Goal: Check status: Check status

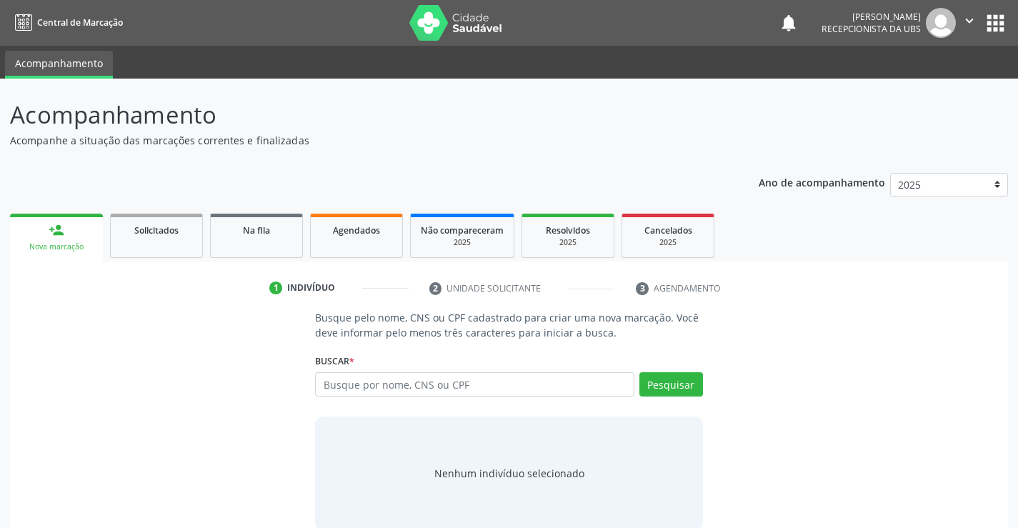
click at [476, 394] on input "text" at bounding box center [474, 384] width 319 height 24
click at [356, 232] on span "Agendados" at bounding box center [356, 230] width 47 height 12
select select "9"
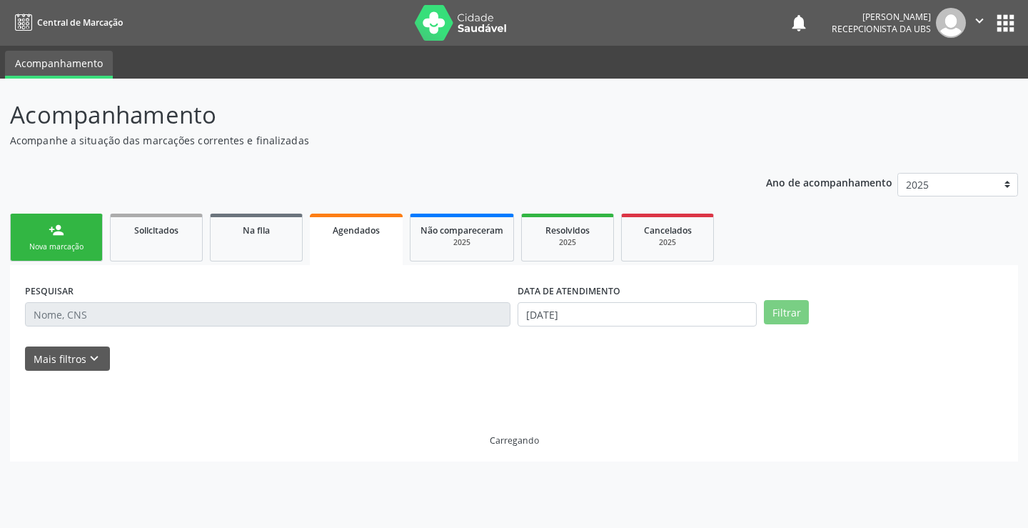
click at [356, 232] on span "Agendados" at bounding box center [356, 230] width 47 height 12
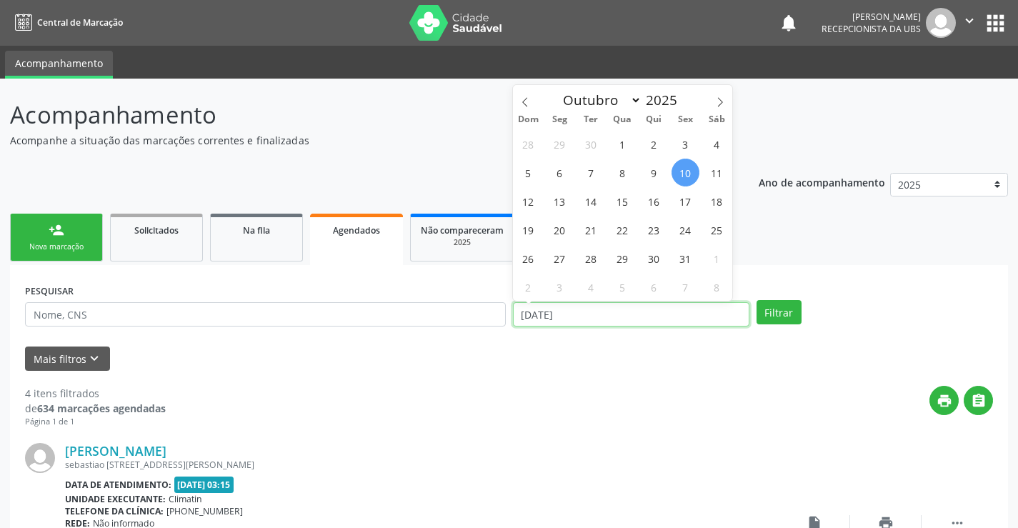
click at [563, 312] on input "[DATE]" at bounding box center [631, 314] width 236 height 24
click at [587, 200] on span "14" at bounding box center [591, 201] width 28 height 28
type input "[DATE]"
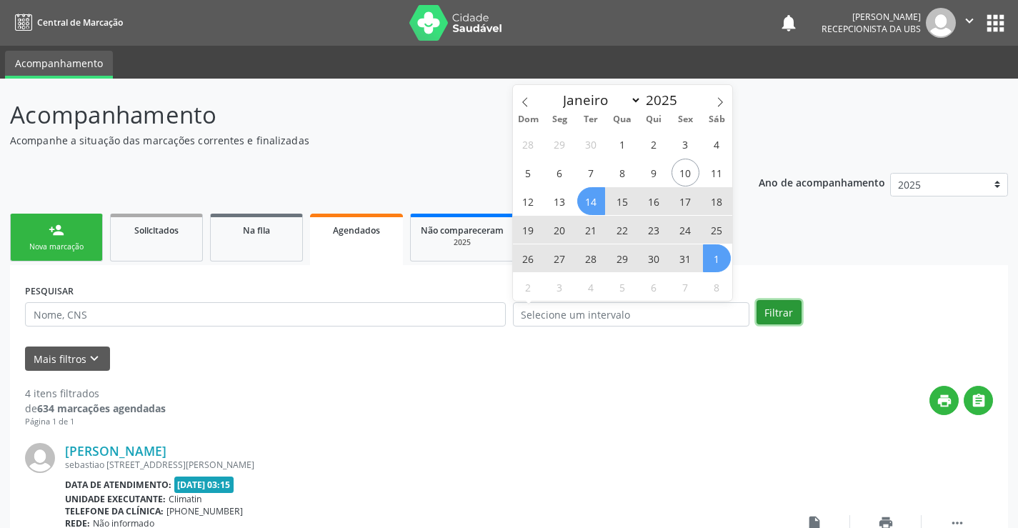
click at [783, 302] on button "Filtrar" at bounding box center [778, 312] width 45 height 24
select select "9"
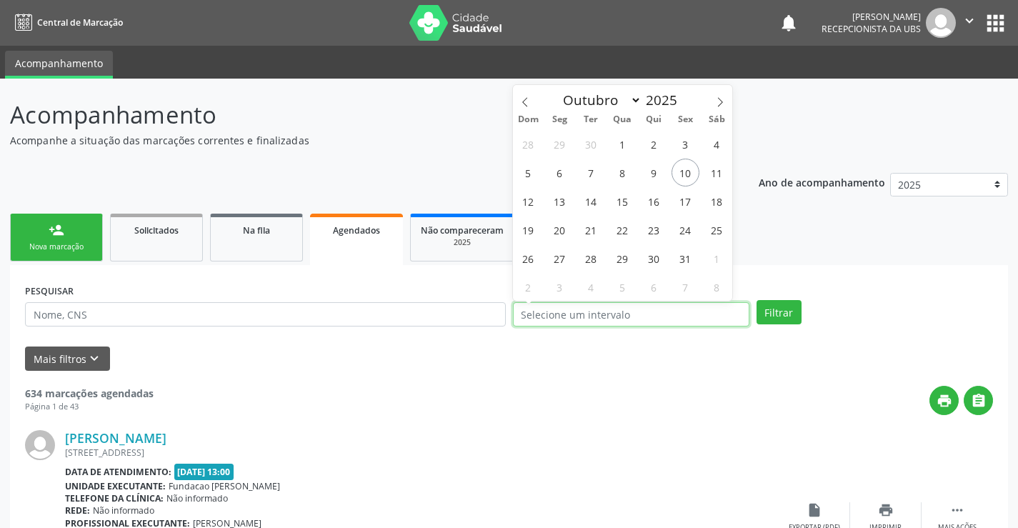
click at [581, 313] on input "text" at bounding box center [631, 314] width 236 height 24
click at [597, 201] on span "14" at bounding box center [591, 201] width 28 height 28
type input "[DATE]"
click at [597, 201] on span "14" at bounding box center [591, 201] width 28 height 28
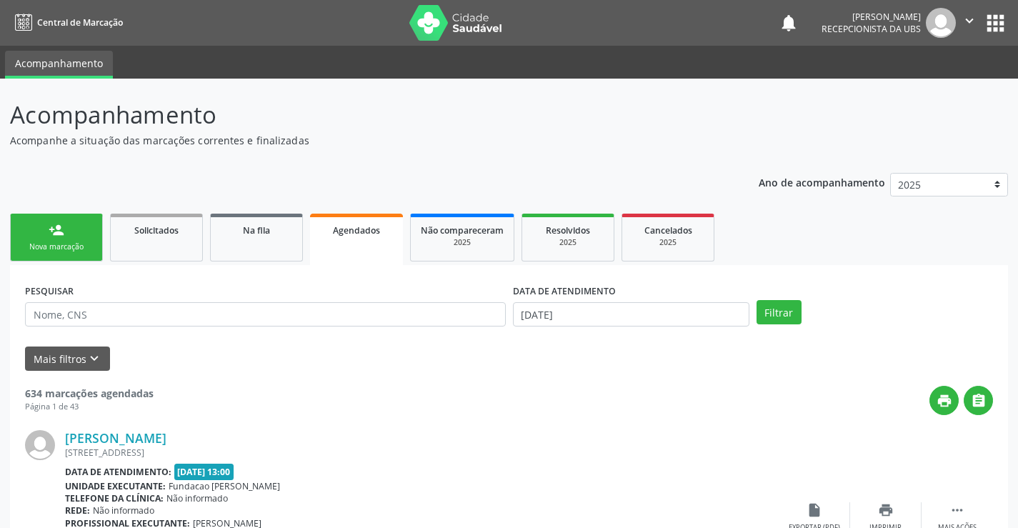
click at [778, 306] on button "Filtrar" at bounding box center [778, 312] width 45 height 24
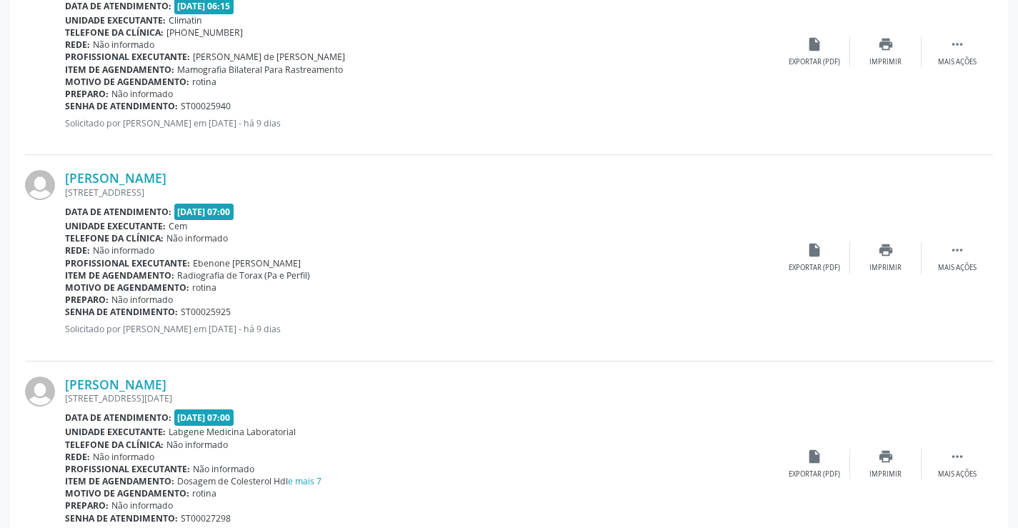
scroll to position [643, 0]
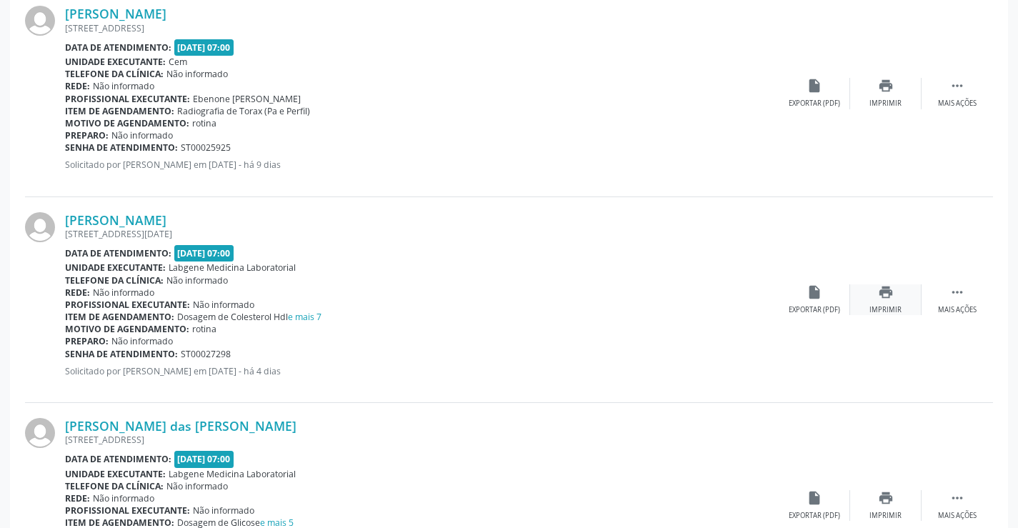
click at [896, 291] on div "print Imprimir" at bounding box center [885, 299] width 71 height 31
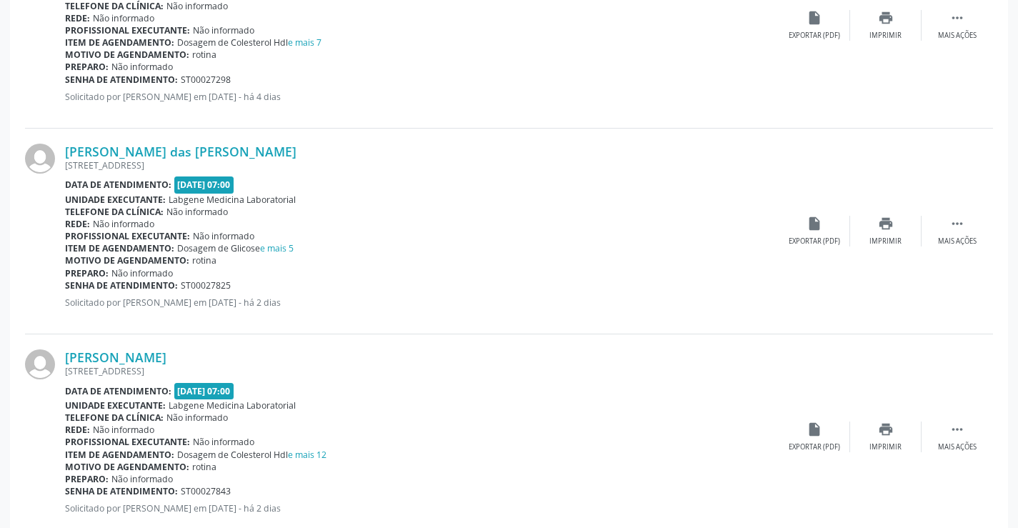
scroll to position [1000, 0]
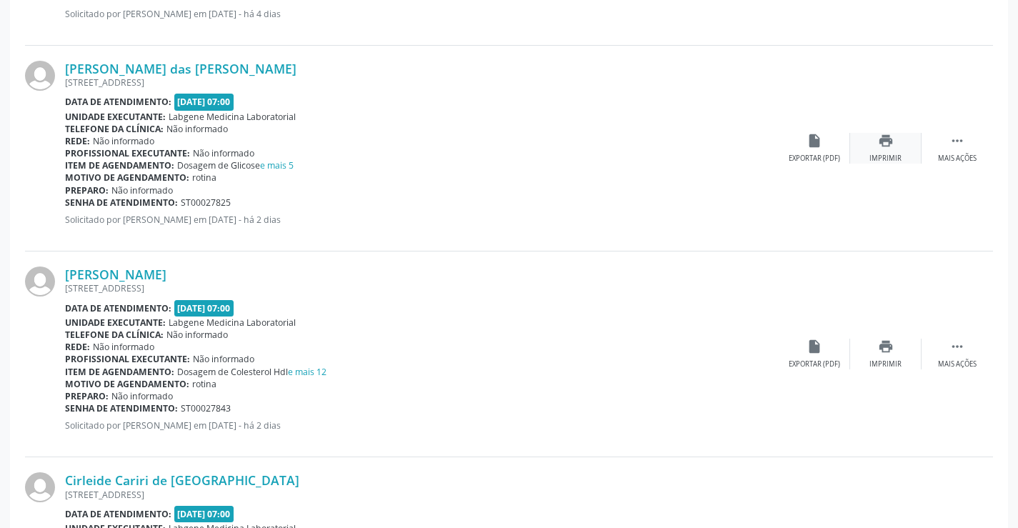
click at [901, 144] on div "print Imprimir" at bounding box center [885, 148] width 71 height 31
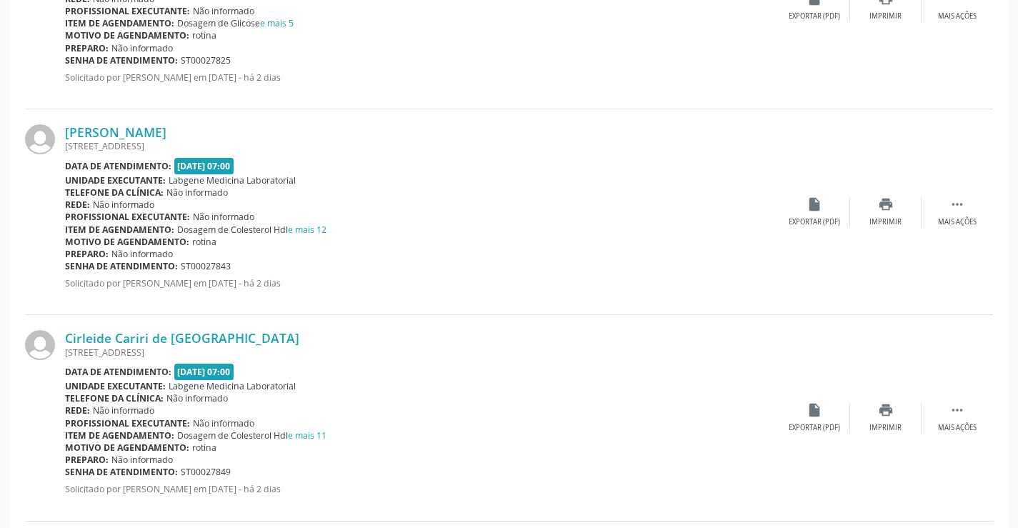
scroll to position [1143, 0]
click at [893, 203] on div "print Imprimir" at bounding box center [885, 211] width 71 height 31
click at [871, 411] on div "print Imprimir" at bounding box center [885, 416] width 71 height 31
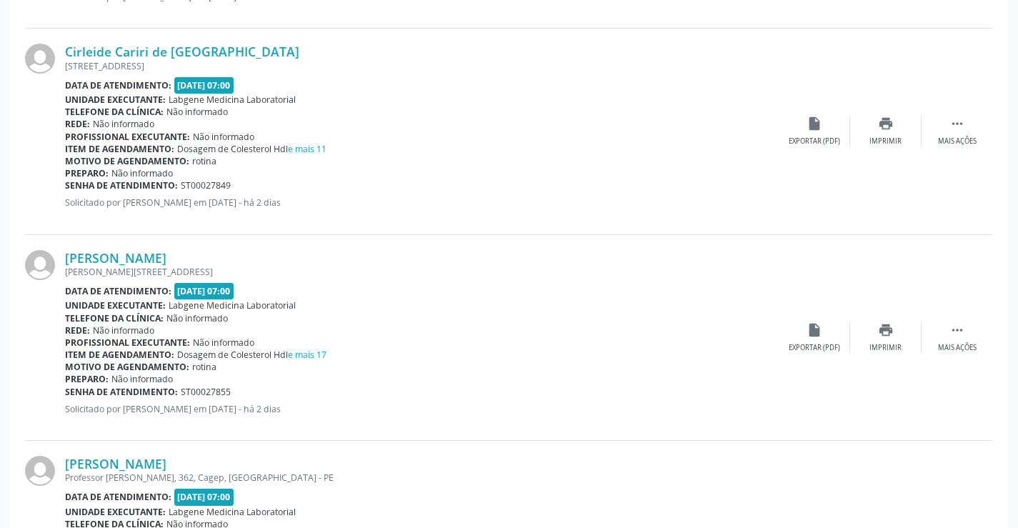
scroll to position [1500, 0]
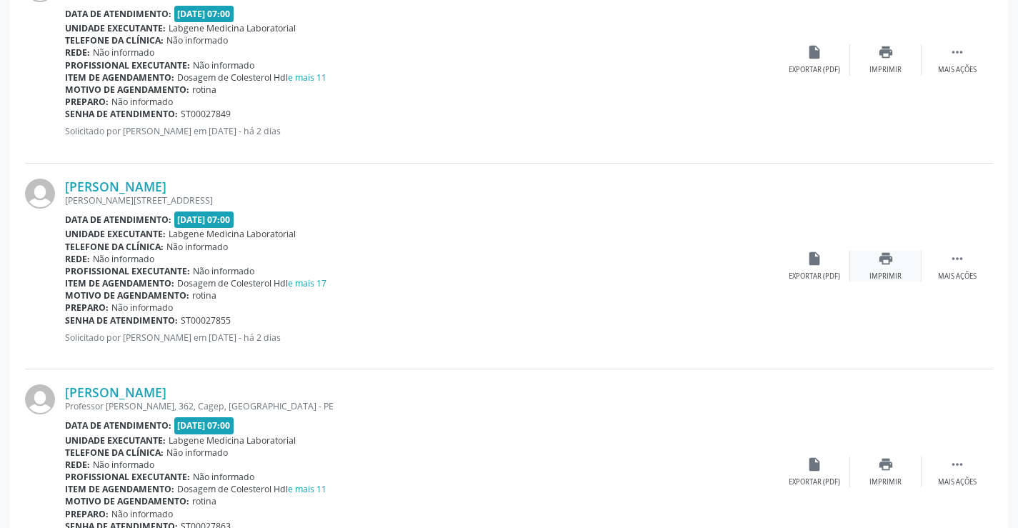
click at [891, 259] on icon "print" at bounding box center [886, 259] width 16 height 16
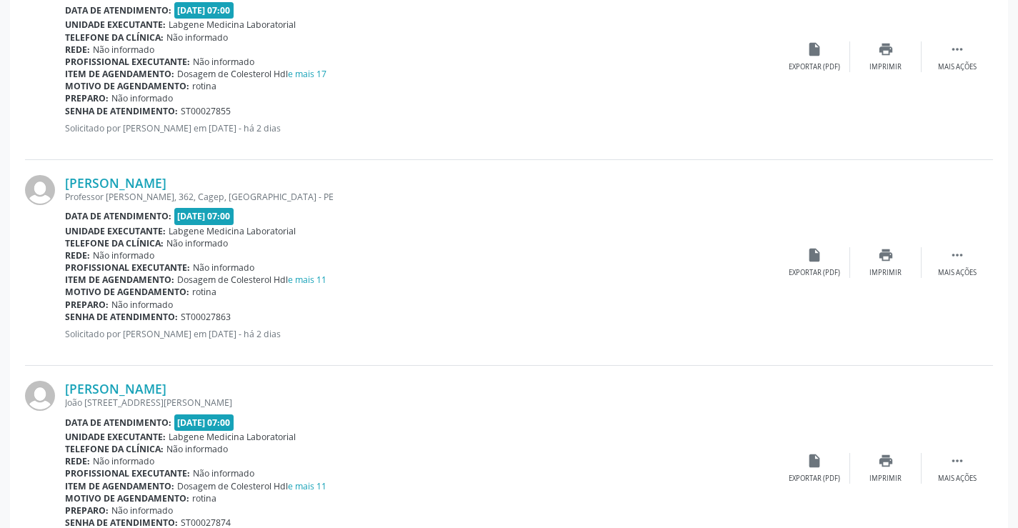
scroll to position [1714, 0]
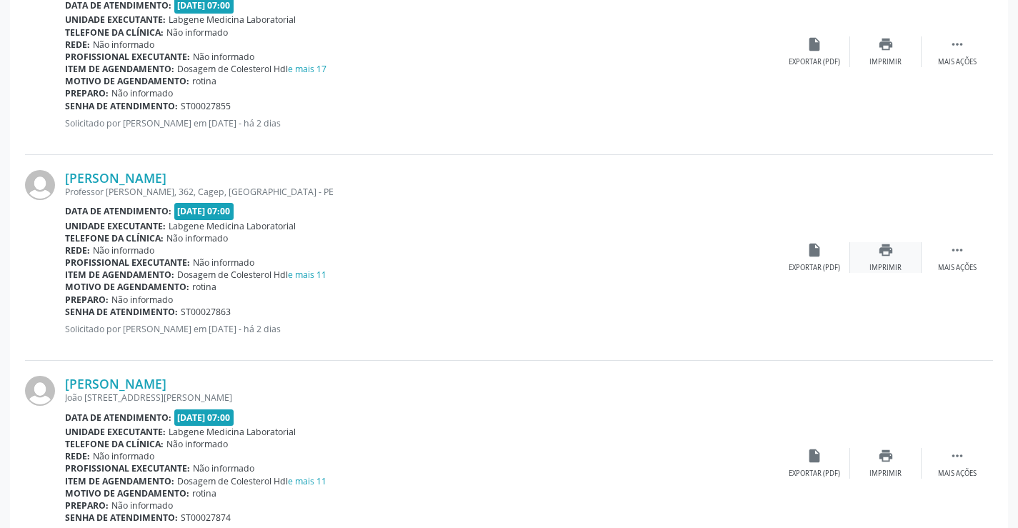
click at [872, 263] on div "Imprimir" at bounding box center [885, 268] width 32 height 10
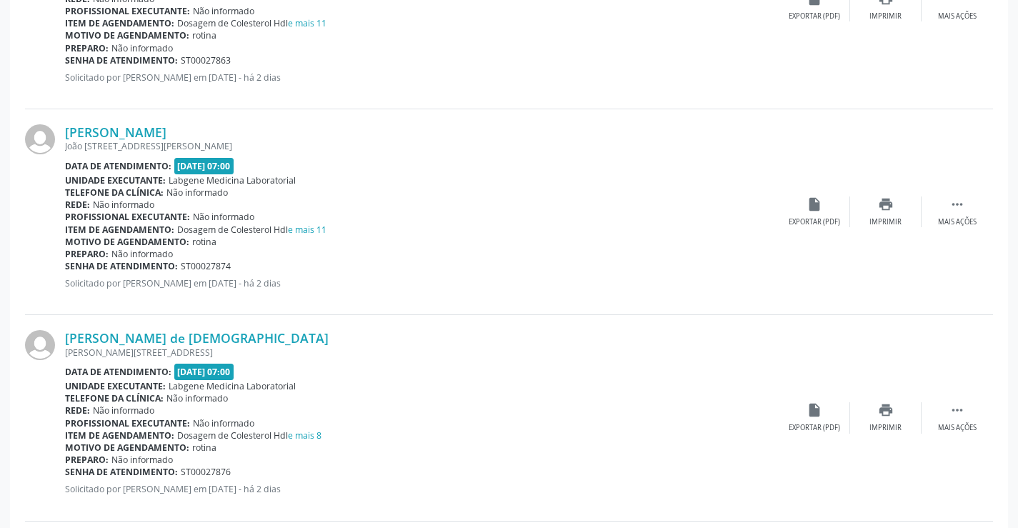
scroll to position [2000, 0]
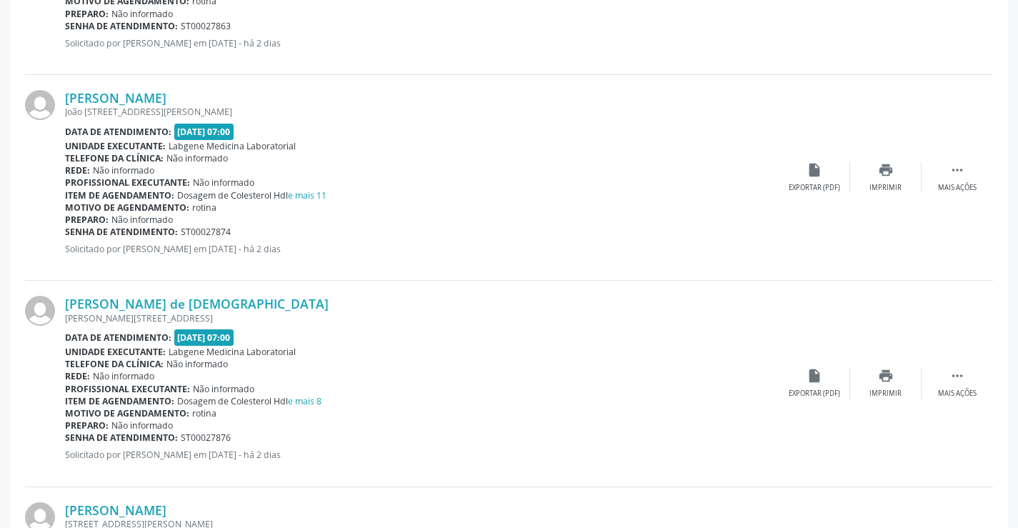
click at [866, 196] on div "[PERSON_NAME] [PERSON_NAME][STREET_ADDRESS] Data de atendimento: [DATE] 07:00 U…" at bounding box center [509, 178] width 968 height 206
click at [898, 178] on div "print Imprimir" at bounding box center [885, 177] width 71 height 31
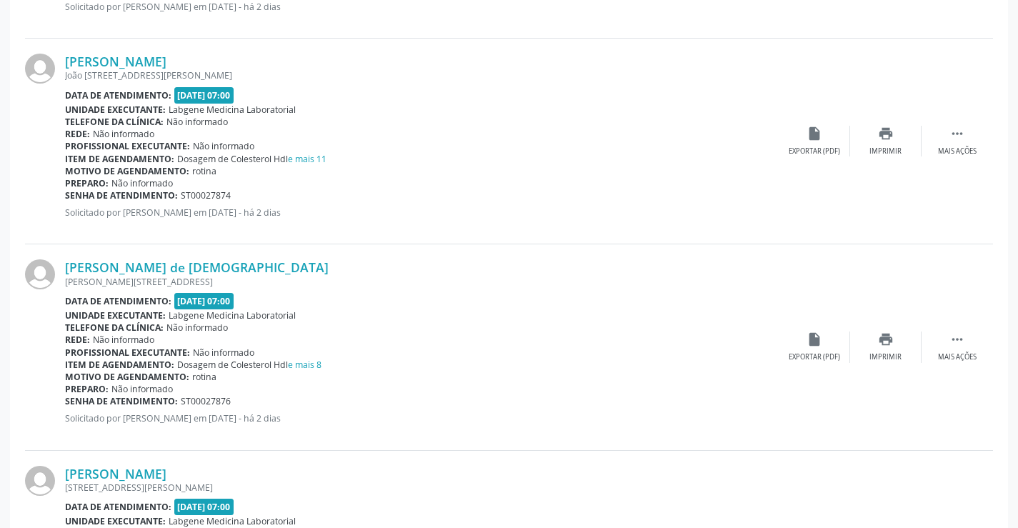
scroll to position [2071, 0]
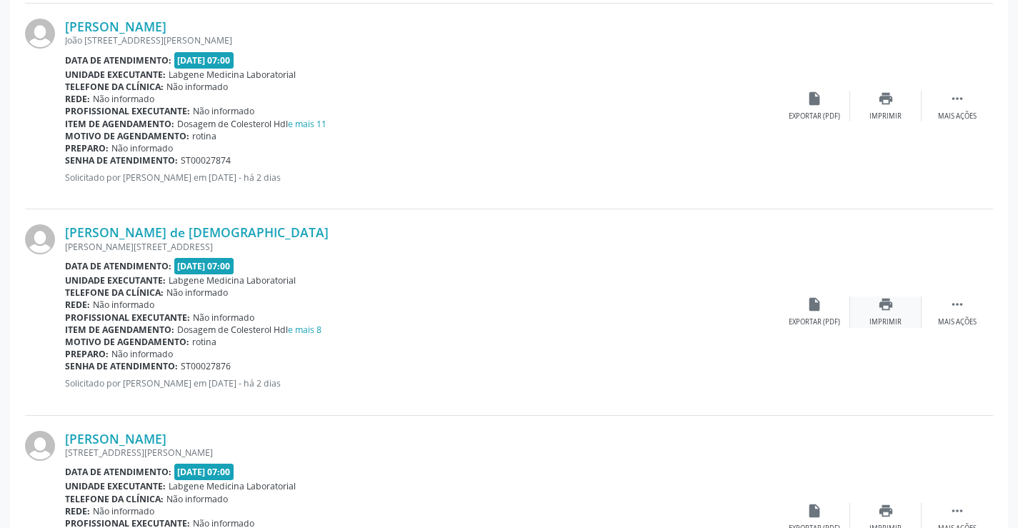
click at [884, 311] on icon "print" at bounding box center [886, 304] width 16 height 16
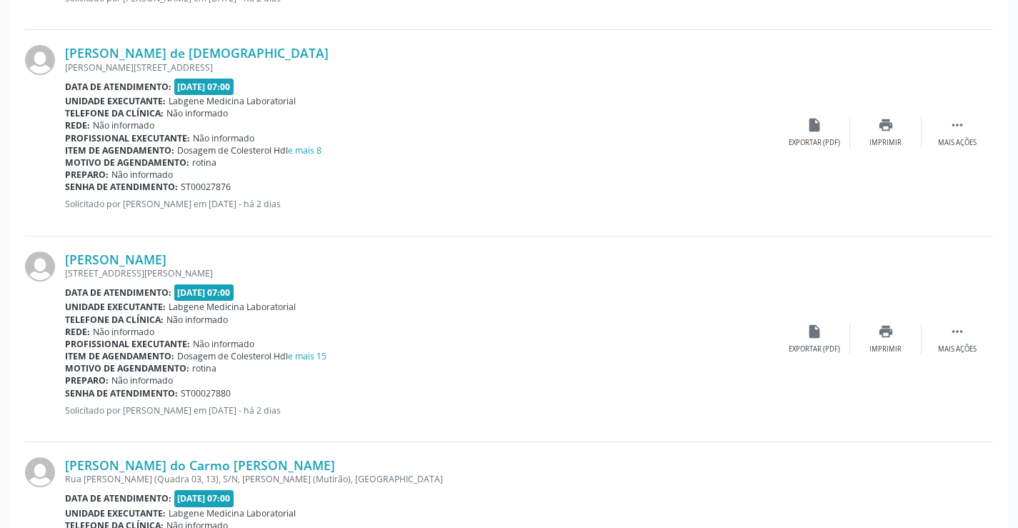
scroll to position [2285, 0]
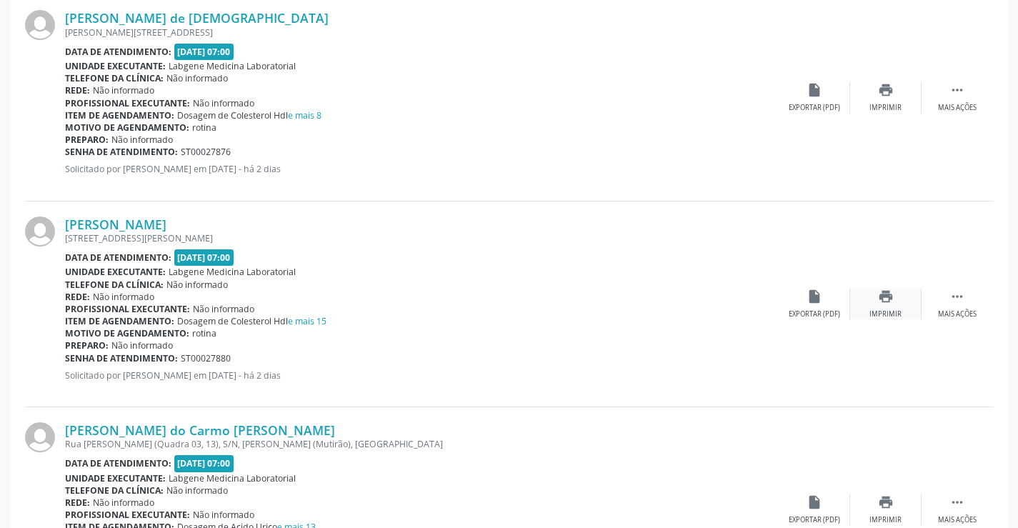
click at [891, 289] on icon "print" at bounding box center [886, 297] width 16 height 16
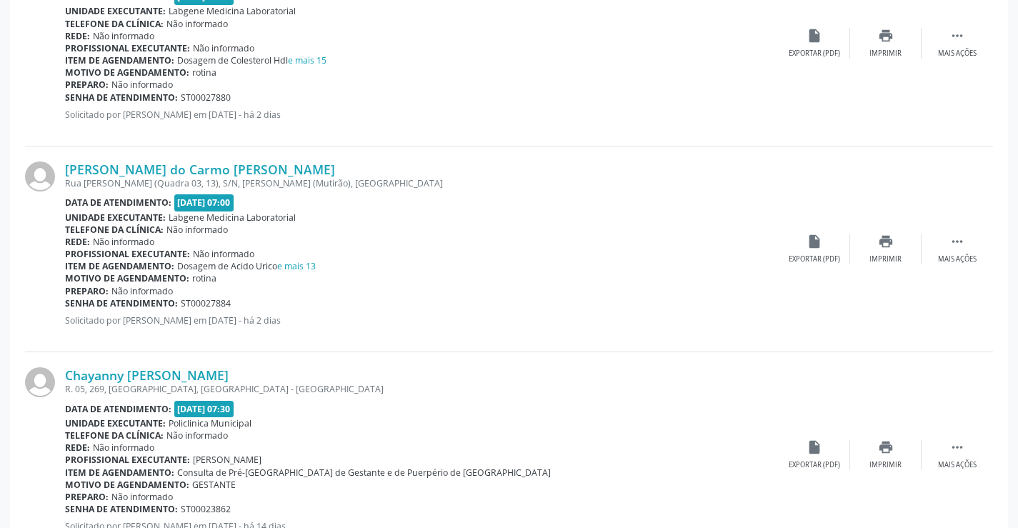
scroll to position [2571, 0]
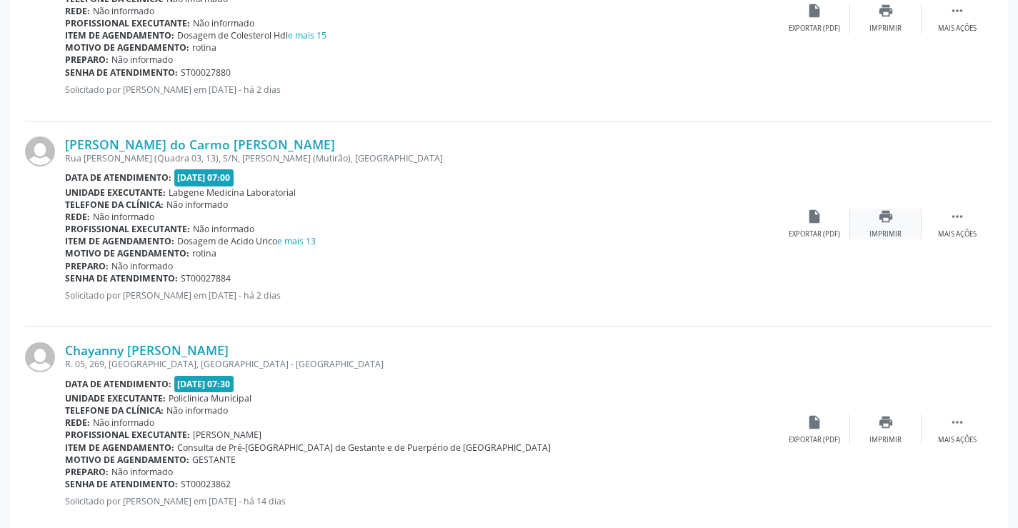
click at [873, 239] on div "Imprimir" at bounding box center [885, 234] width 32 height 10
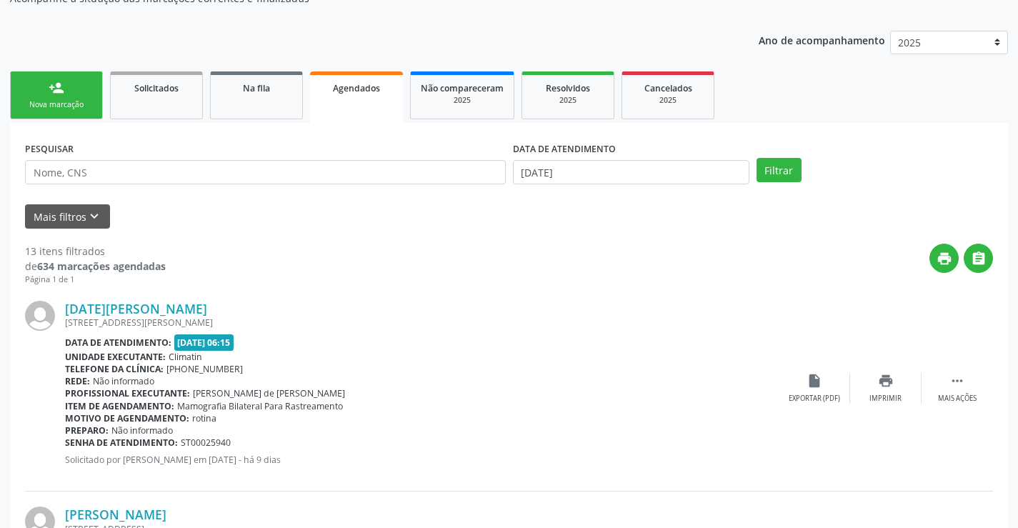
scroll to position [0, 0]
